Goal: Download file/media

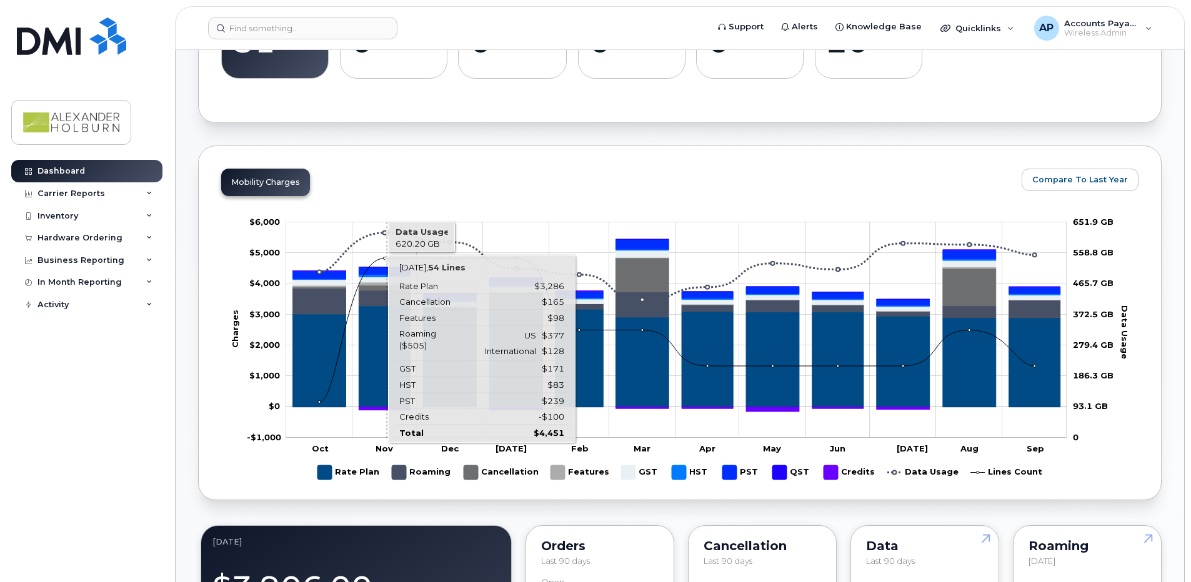
scroll to position [179, 0]
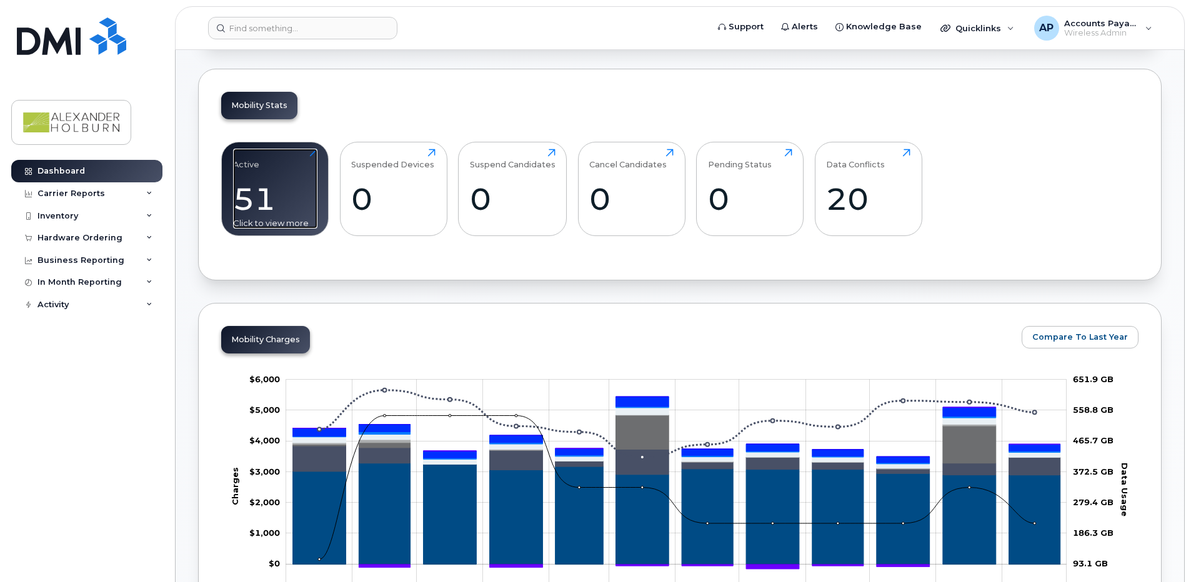
click at [296, 172] on div "Active 51 Click to view more" at bounding box center [275, 189] width 84 height 80
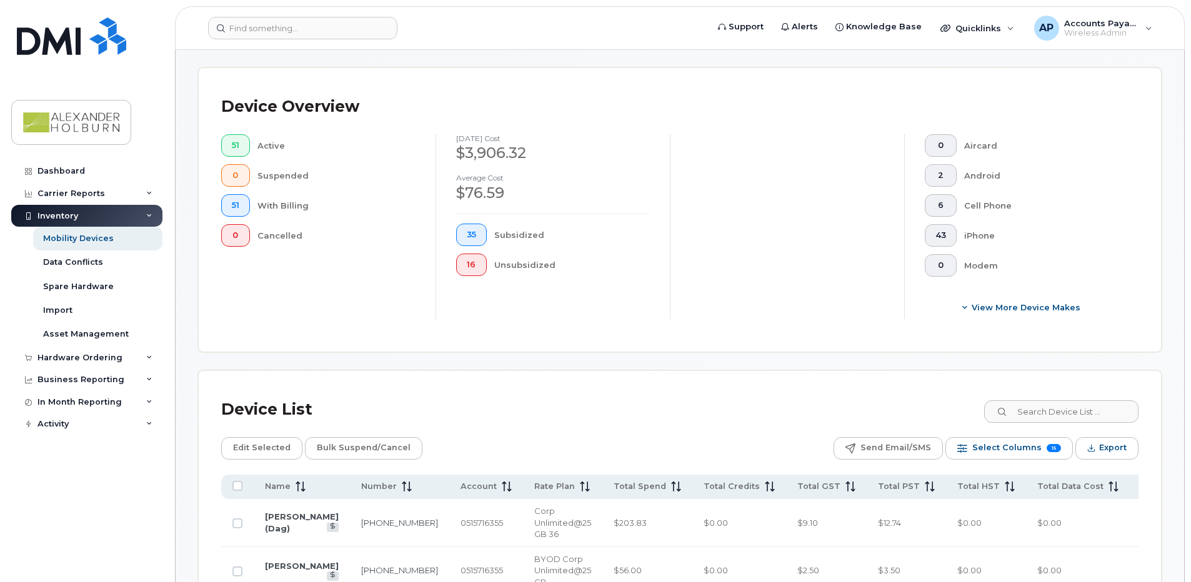
scroll to position [280, 0]
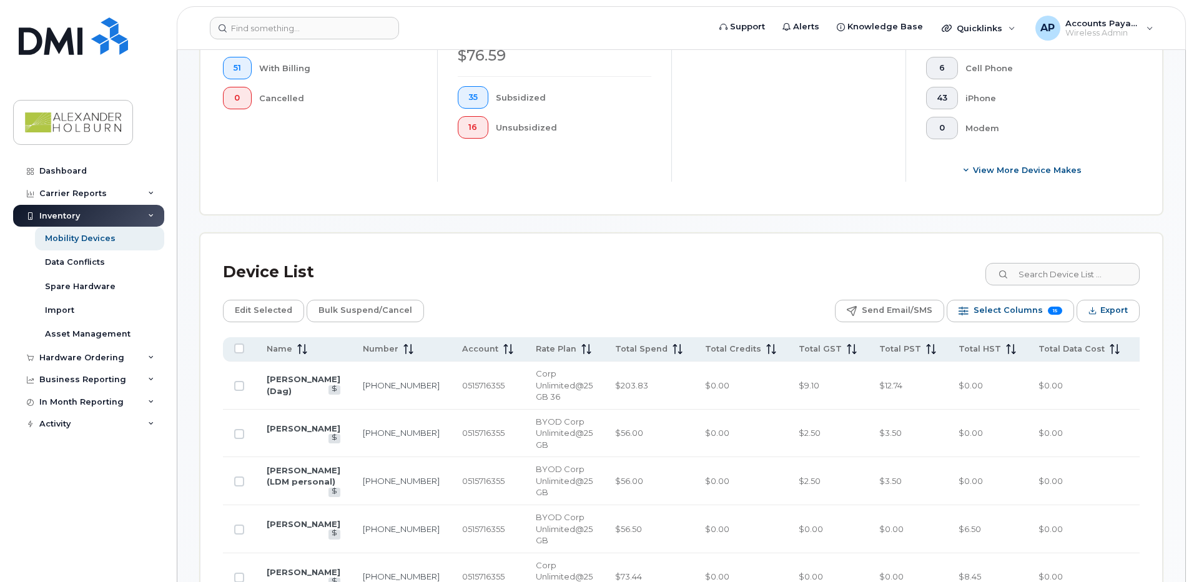
scroll to position [375, 0]
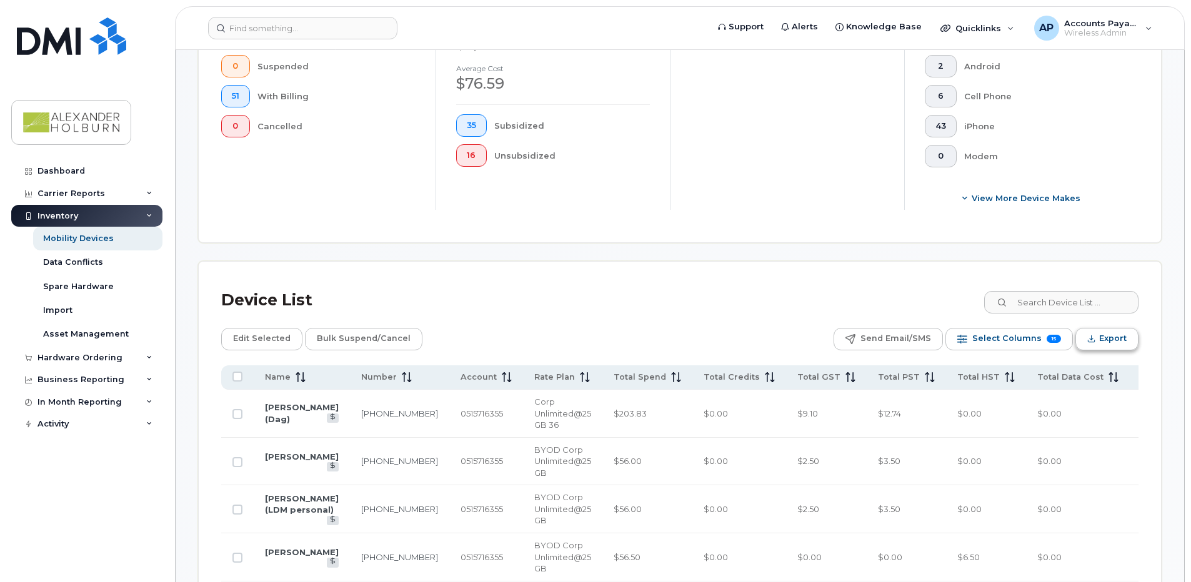
click at [1114, 340] on span "Export" at bounding box center [1112, 338] width 27 height 19
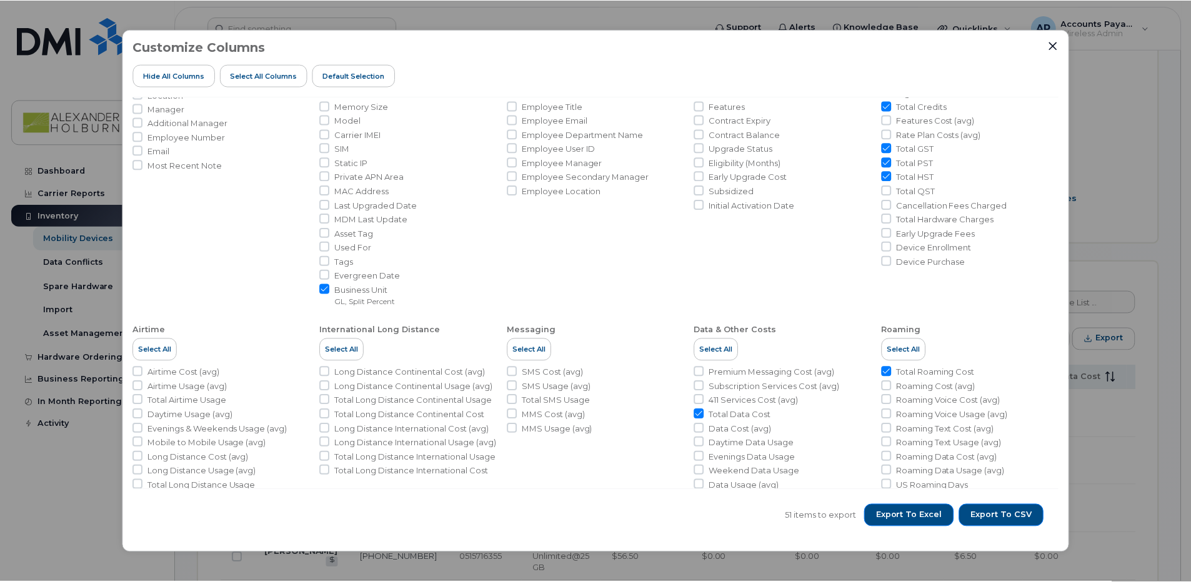
scroll to position [179, 0]
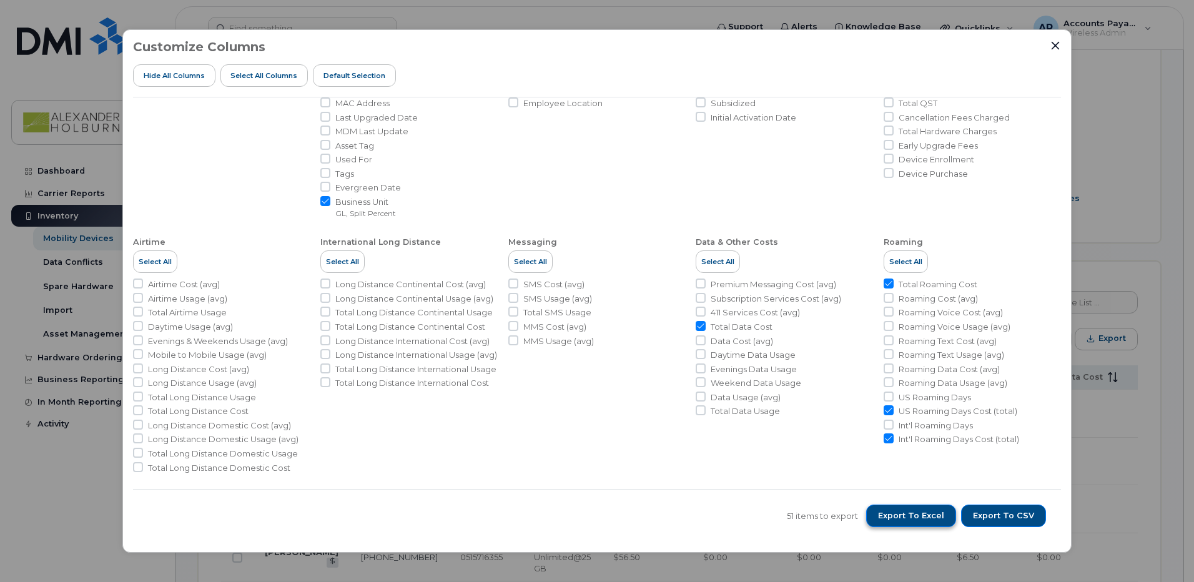
click at [929, 518] on span "Export to Excel" at bounding box center [911, 515] width 66 height 11
click at [314, 522] on div "51 items to export Export to Excel Export to CSV" at bounding box center [597, 515] width 928 height 53
click at [1058, 46] on icon "Close" at bounding box center [1056, 46] width 10 height 10
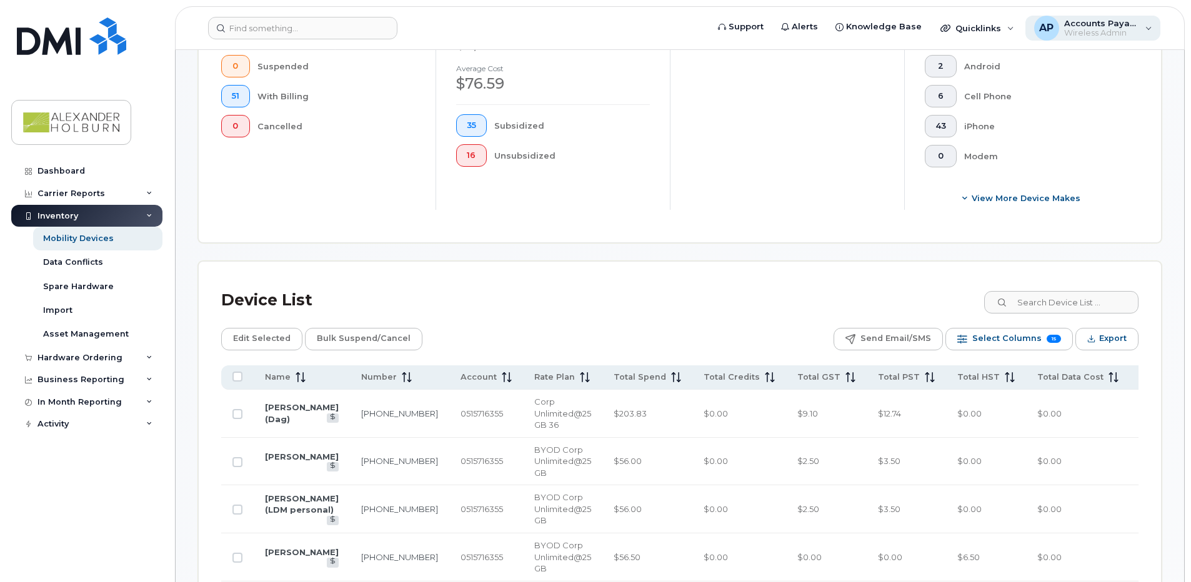
click at [1091, 29] on span "Wireless Admin" at bounding box center [1101, 33] width 75 height 10
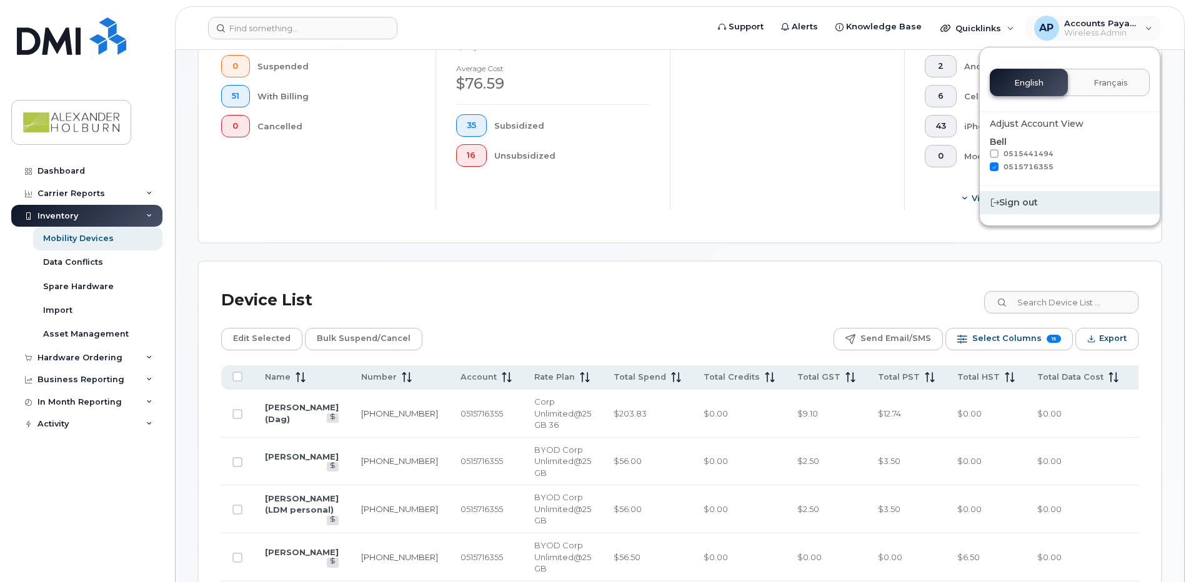
click at [1026, 205] on div "Sign out" at bounding box center [1070, 202] width 180 height 23
